Goal: Transaction & Acquisition: Purchase product/service

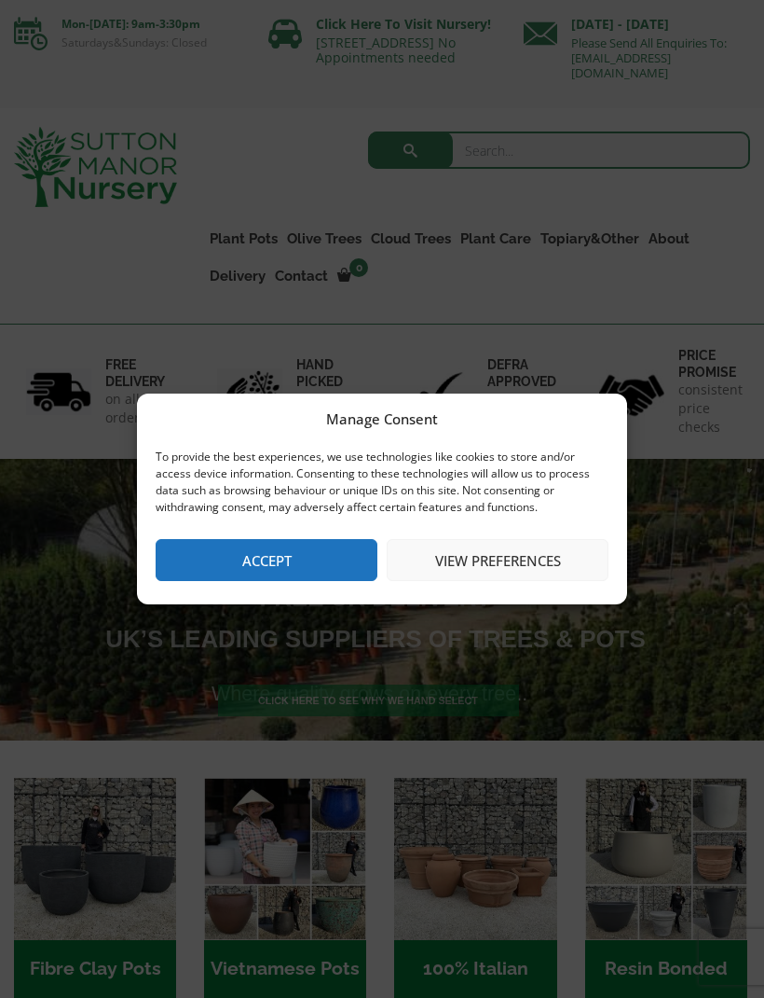
click at [301, 565] on button "Accept" at bounding box center [267, 560] width 222 height 42
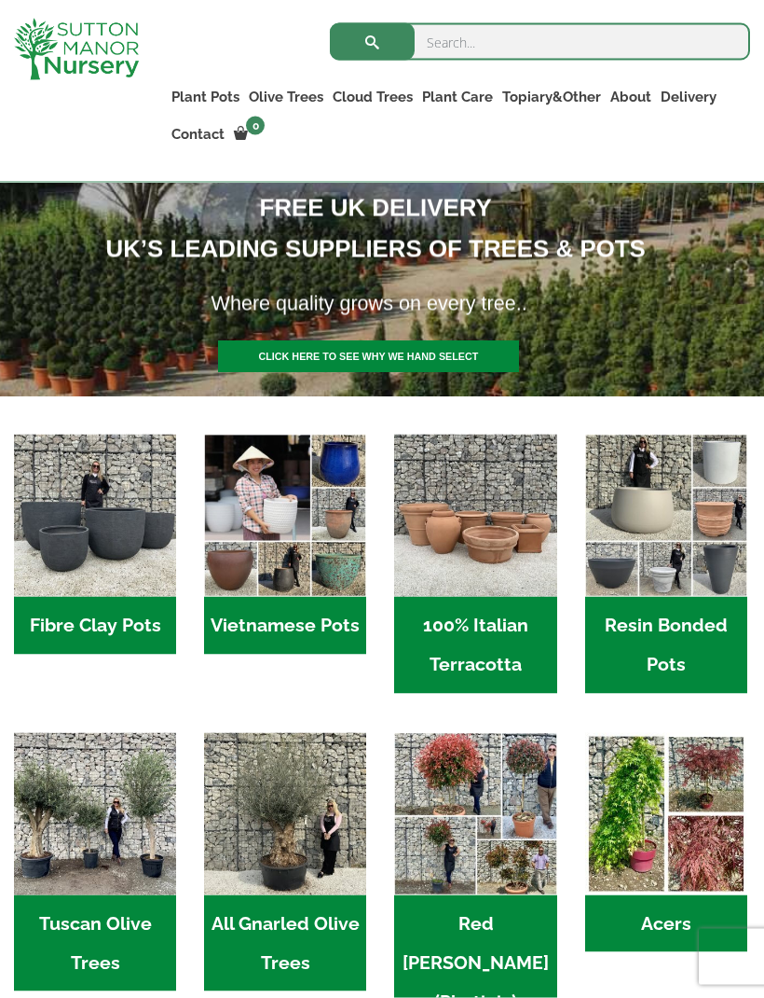
scroll to position [310, 0]
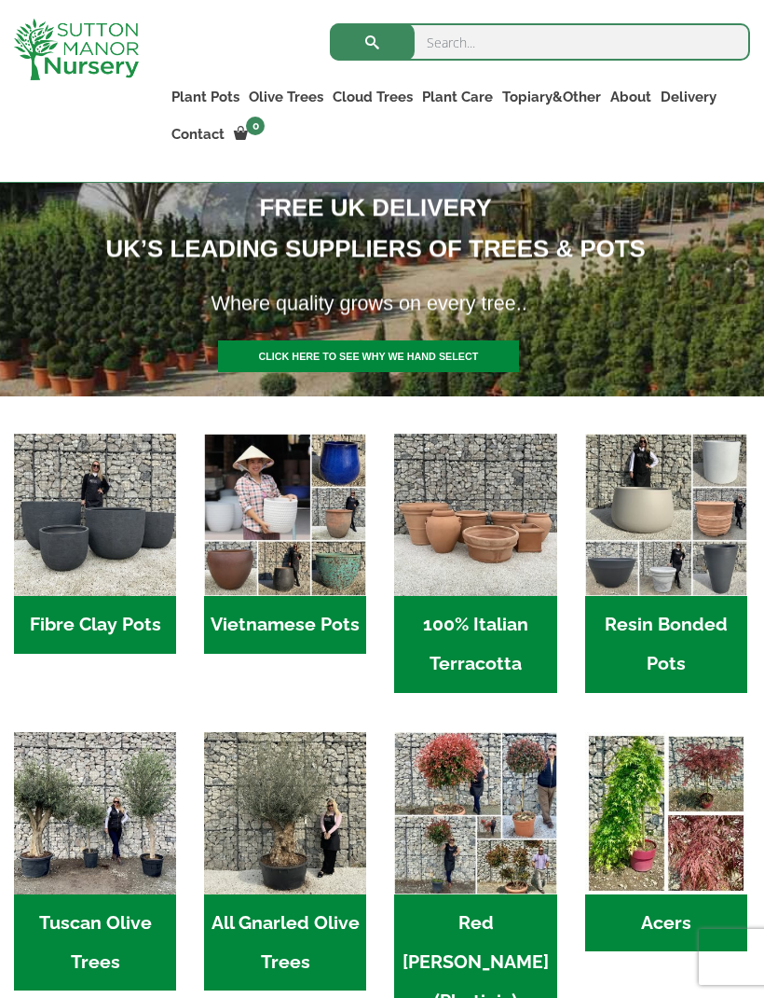
click at [675, 496] on img "Visit product category Resin Bonded Pots" at bounding box center [666, 514] width 162 height 162
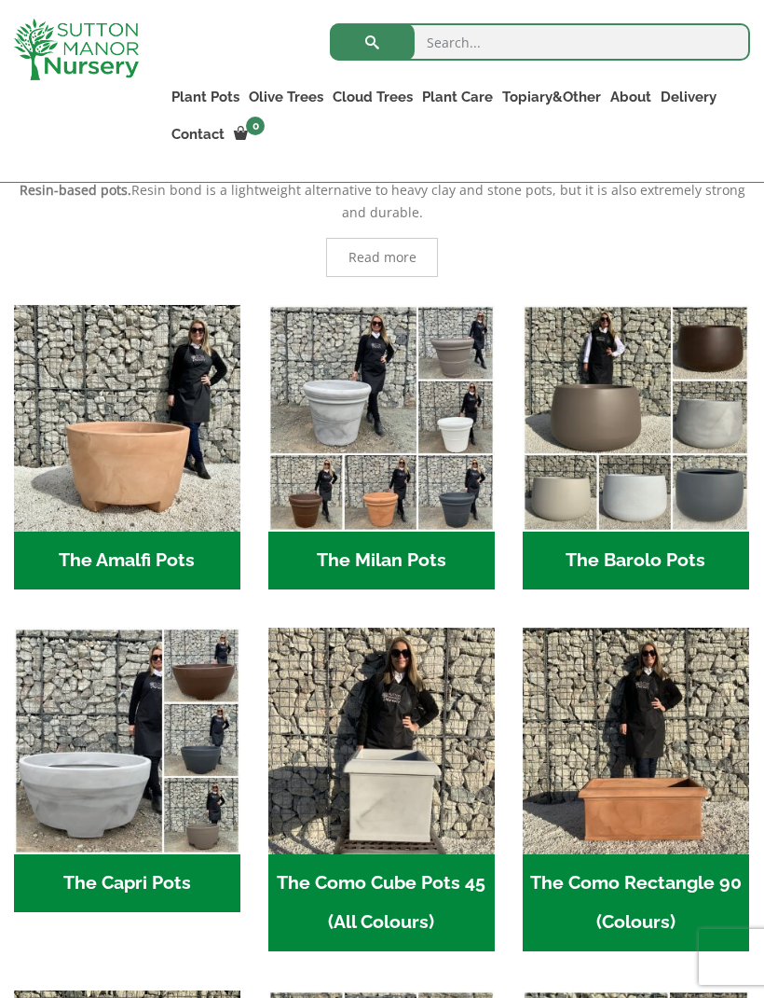
scroll to position [454, 0]
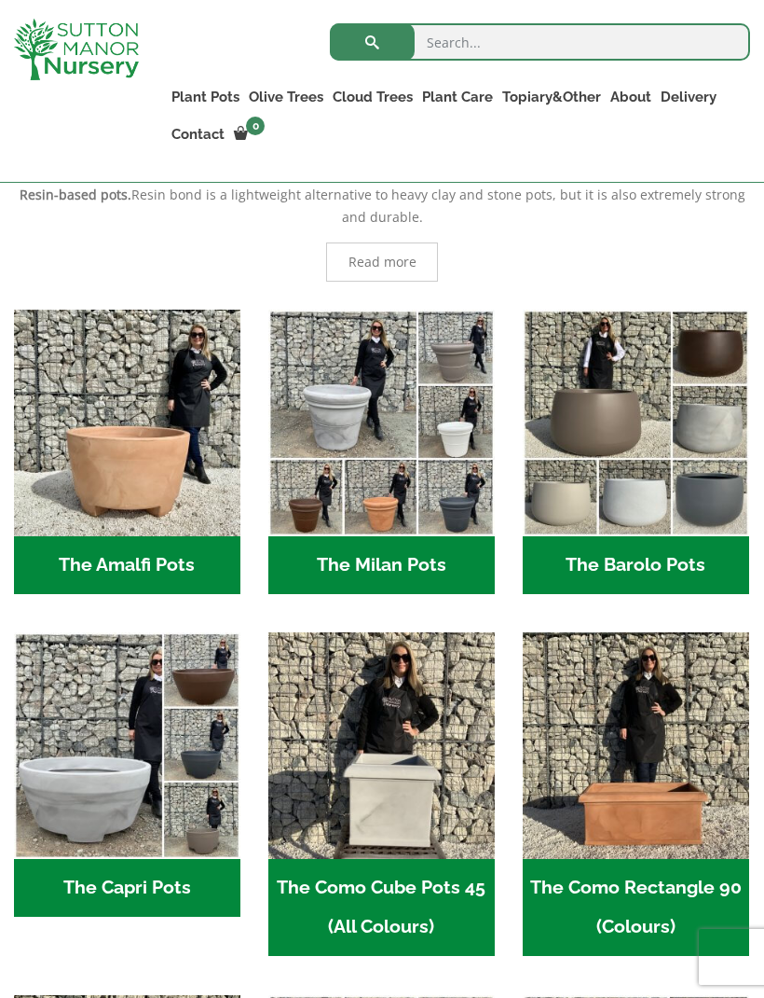
click at [654, 561] on h2 "The Barolo Pots (42)" at bounding box center [636, 565] width 227 height 58
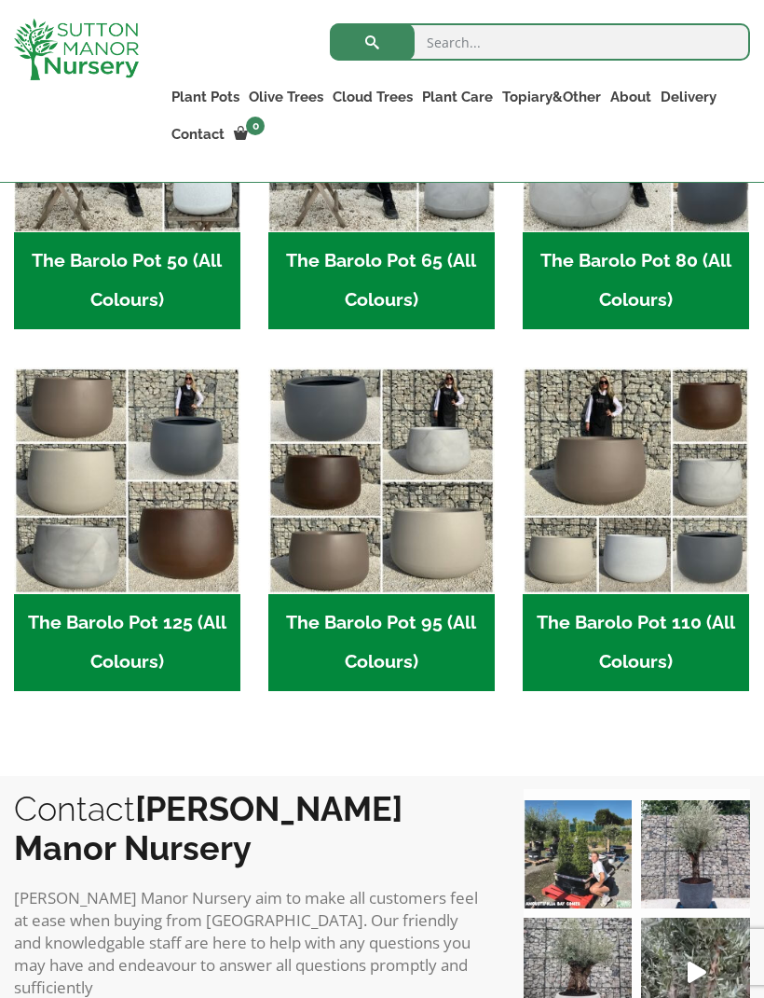
scroll to position [736, 0]
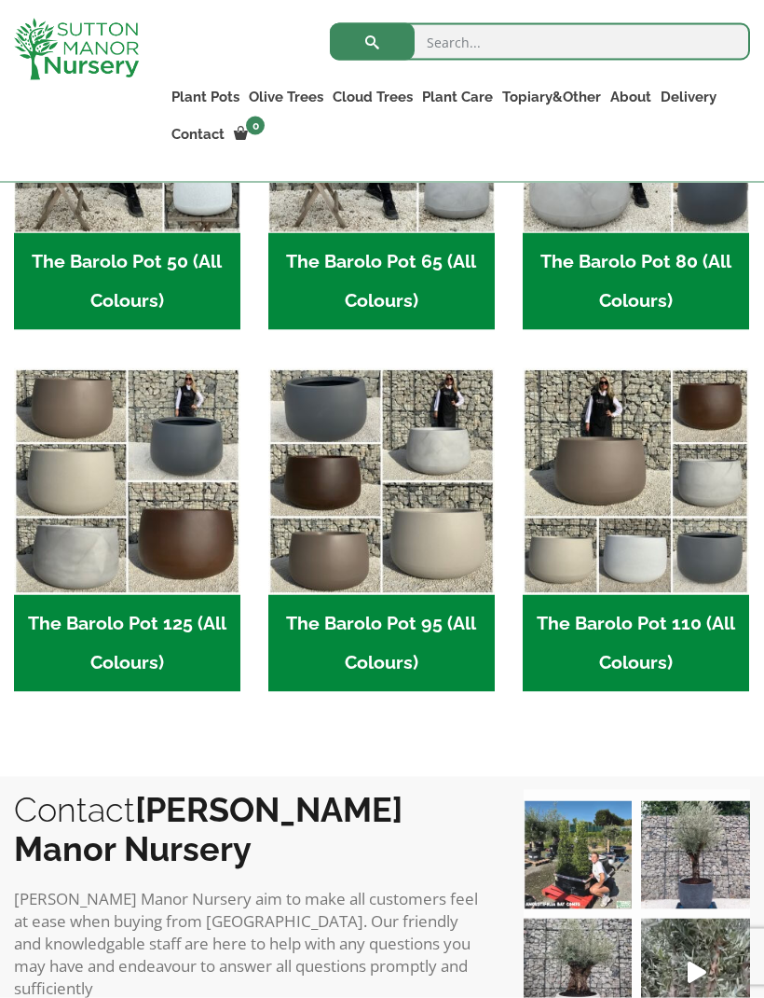
click at [151, 626] on h2 "The Barolo Pot 125 (All Colours) (7)" at bounding box center [127, 643] width 227 height 97
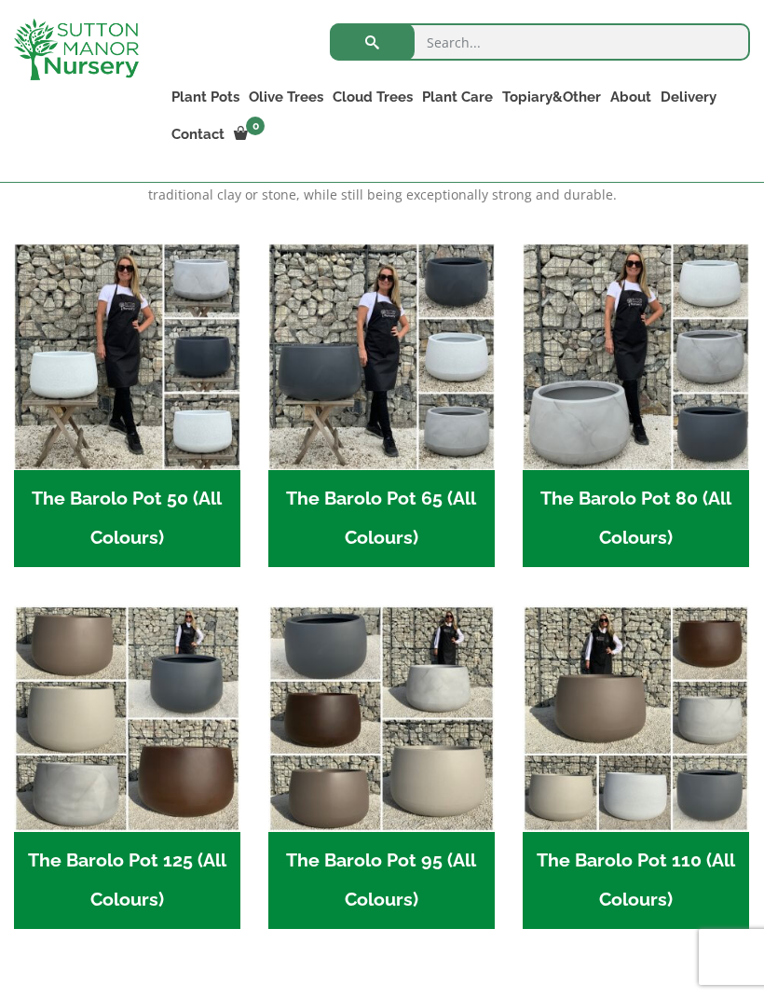
scroll to position [495, 0]
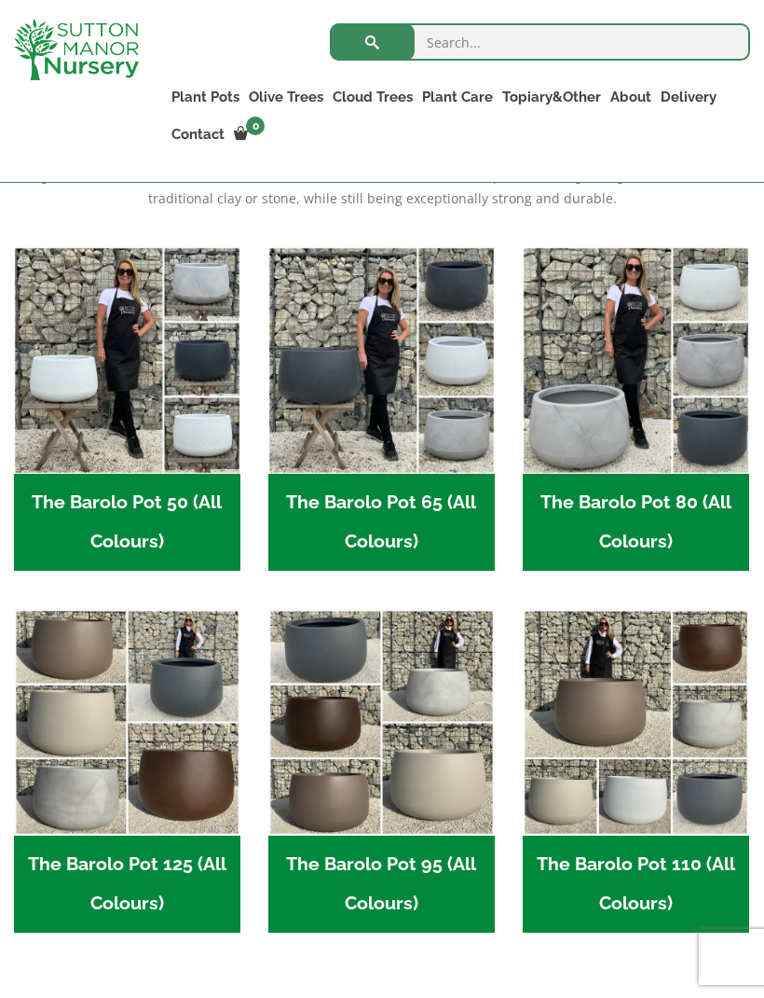
click at [405, 796] on img "Visit product category The Barolo Pot 95 (All Colours)" at bounding box center [381, 722] width 227 height 227
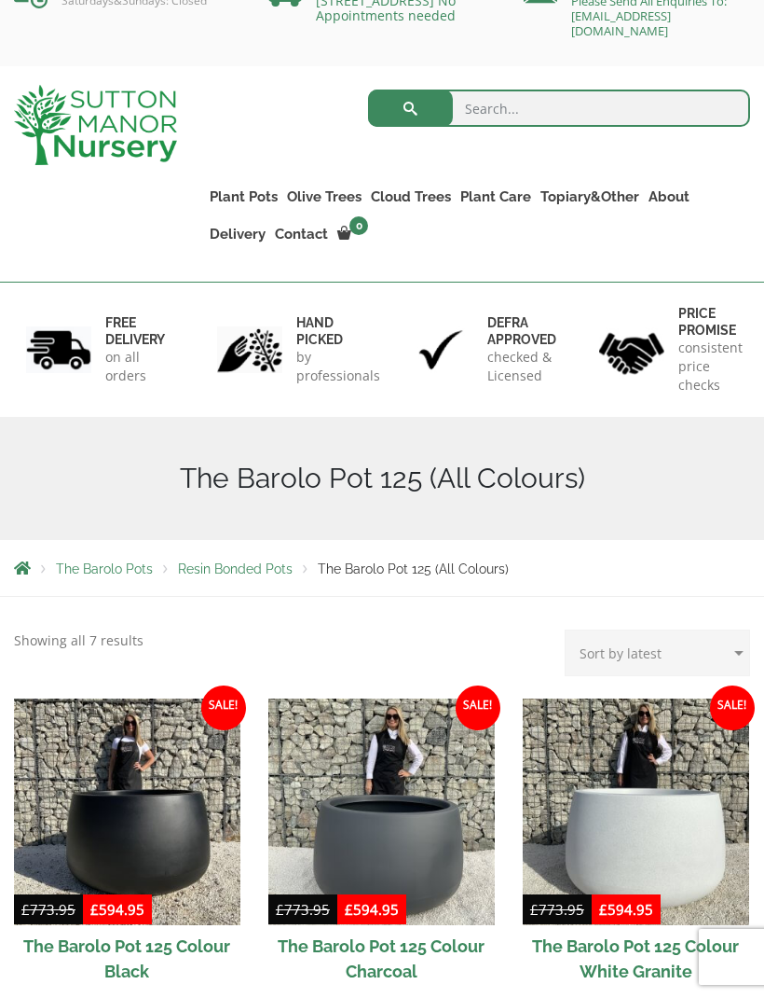
scroll to position [51, 0]
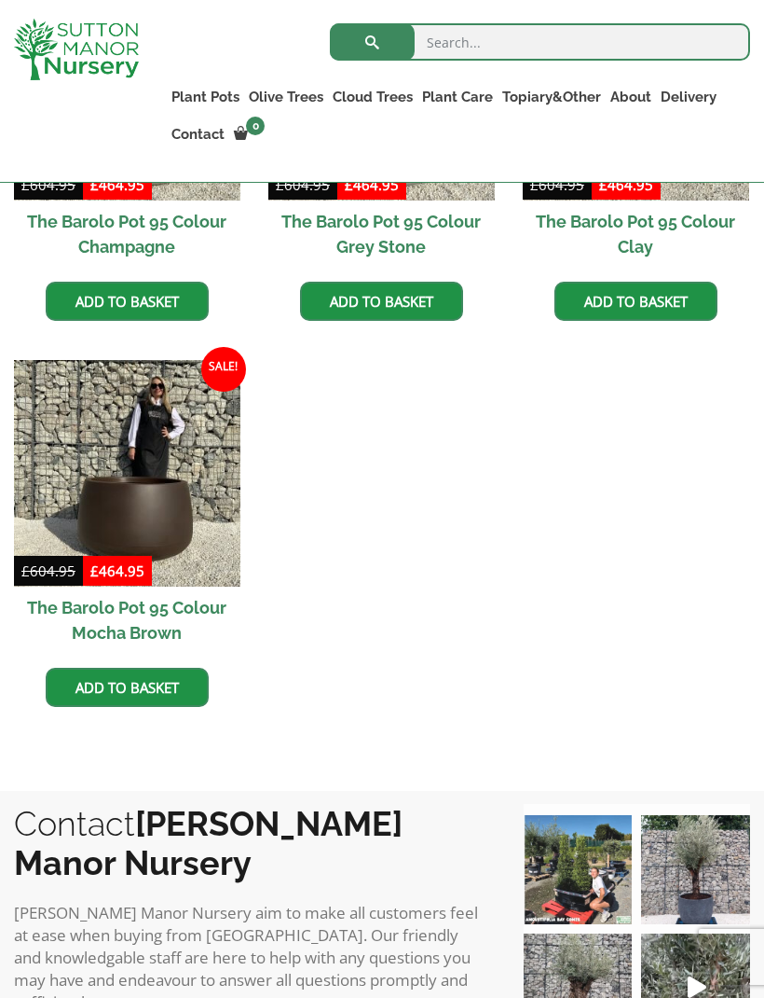
scroll to position [1118, 0]
